Goal: Information Seeking & Learning: Learn about a topic

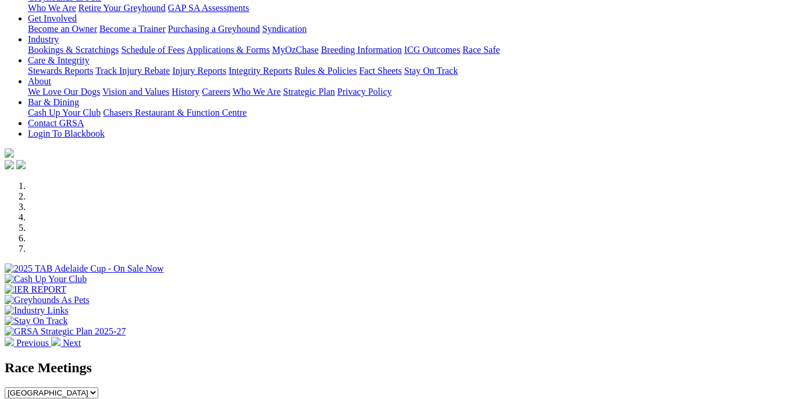
scroll to position [299, 0]
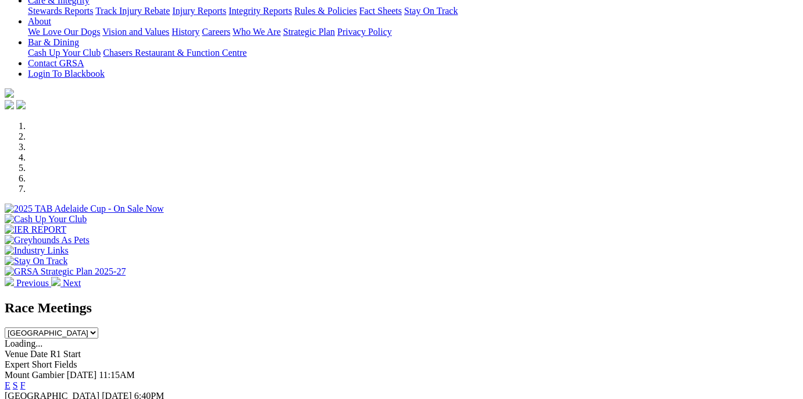
click at [26, 398] on link "F" at bounding box center [22, 406] width 5 height 10
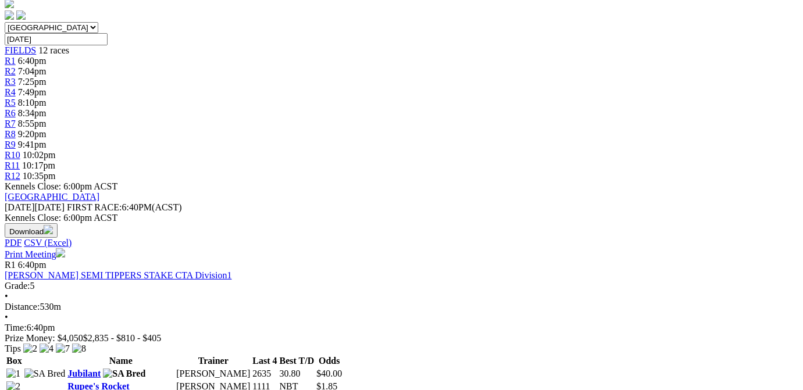
scroll to position [293, 0]
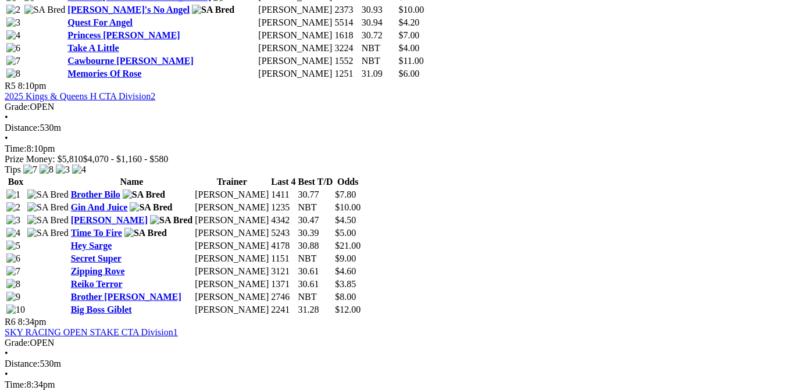
scroll to position [1522, 0]
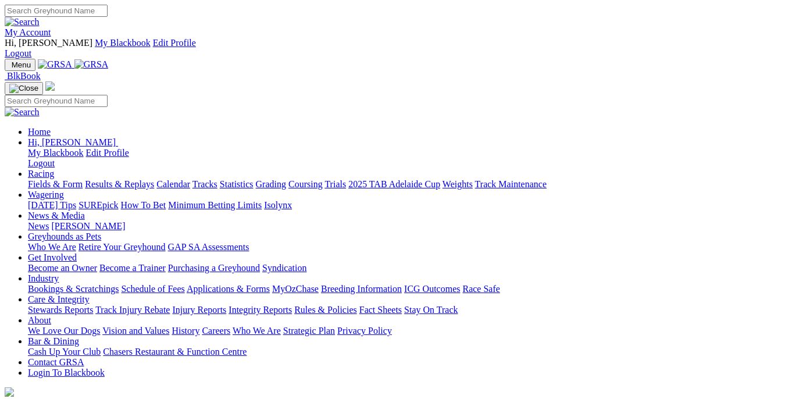
scroll to position [419, 0]
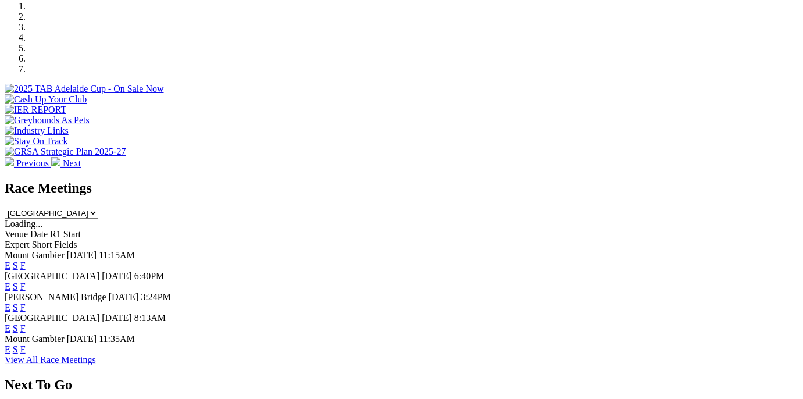
click at [26, 302] on link "F" at bounding box center [22, 307] width 5 height 10
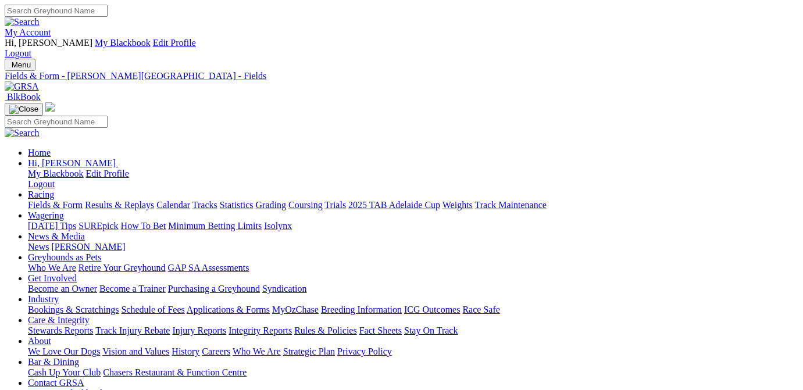
click at [190, 200] on link "Calendar" at bounding box center [173, 205] width 34 height 10
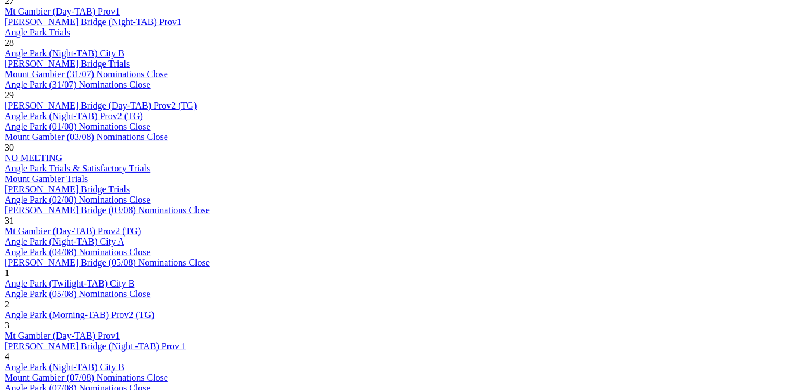
scroll to position [761, 0]
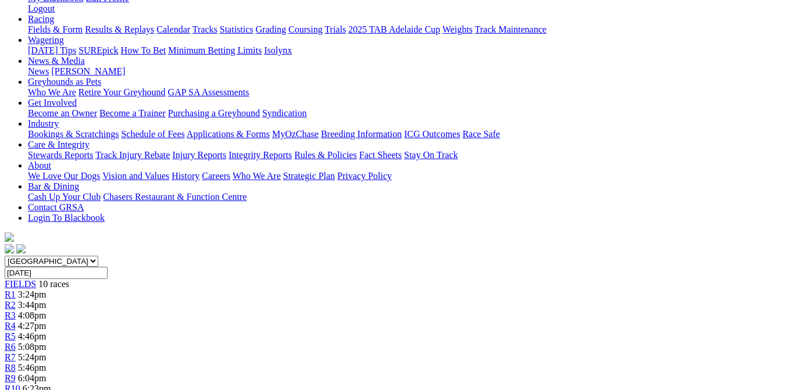
scroll to position [58, 0]
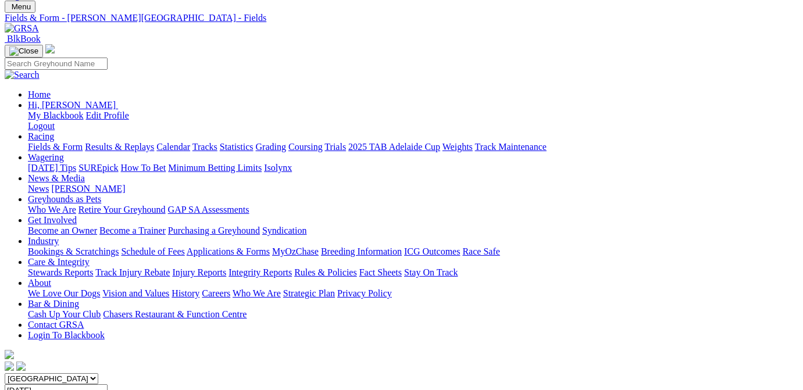
click at [38, 142] on link "Fields & Form" at bounding box center [55, 147] width 55 height 10
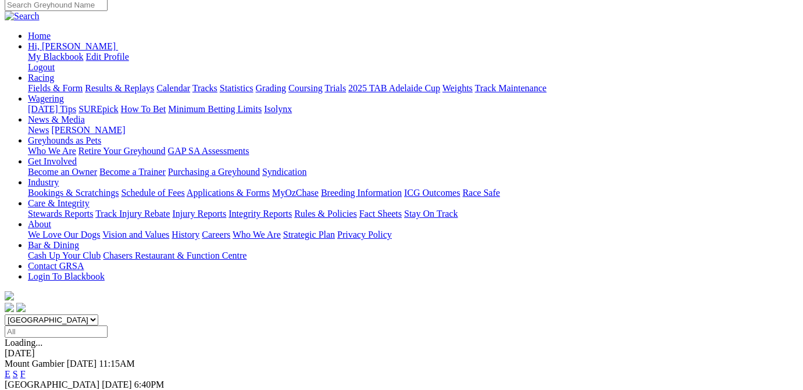
scroll to position [176, 0]
